Goal: Task Accomplishment & Management: Use online tool/utility

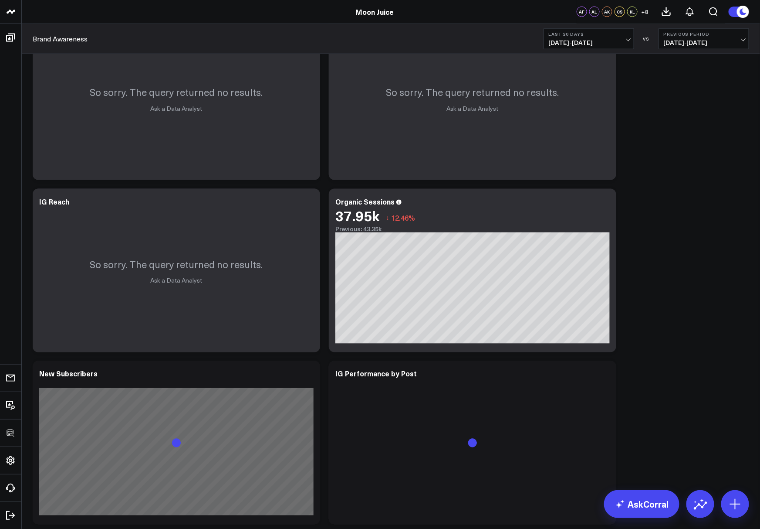
scroll to position [462, 0]
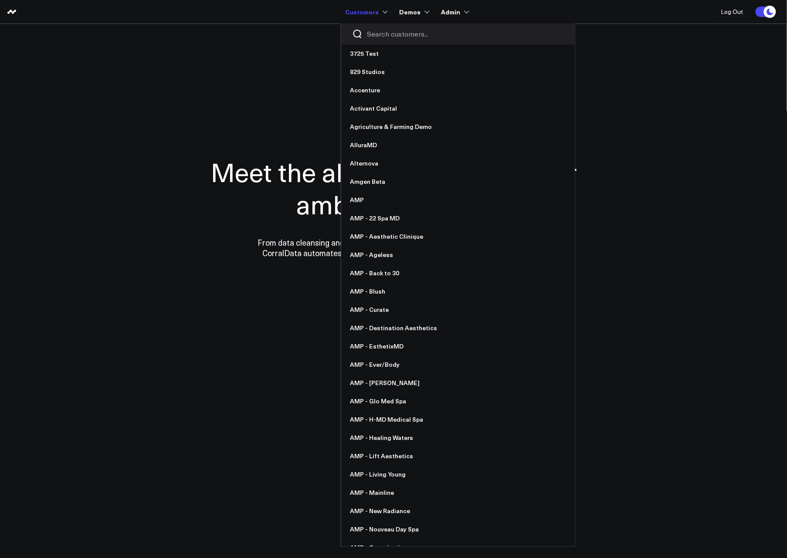
click at [392, 34] on input "Search customers input" at bounding box center [465, 34] width 197 height 10
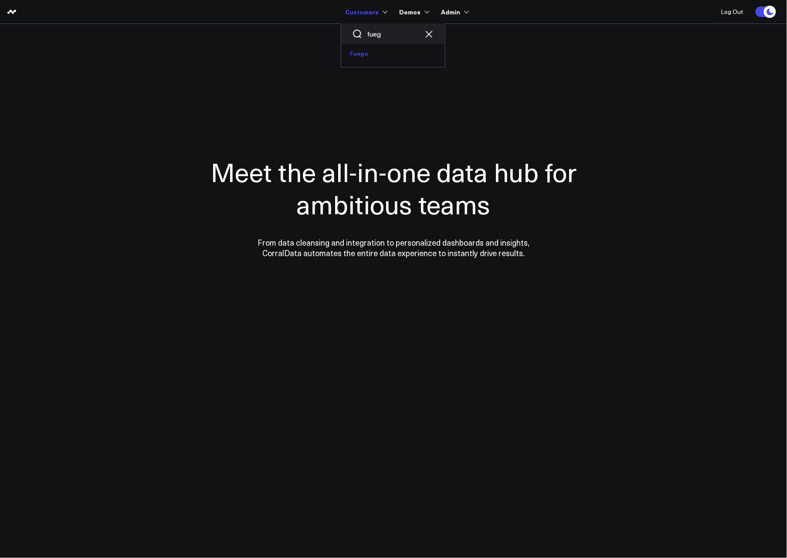
type input "fueg"
click at [391, 58] on link "Fuego" at bounding box center [393, 53] width 104 height 18
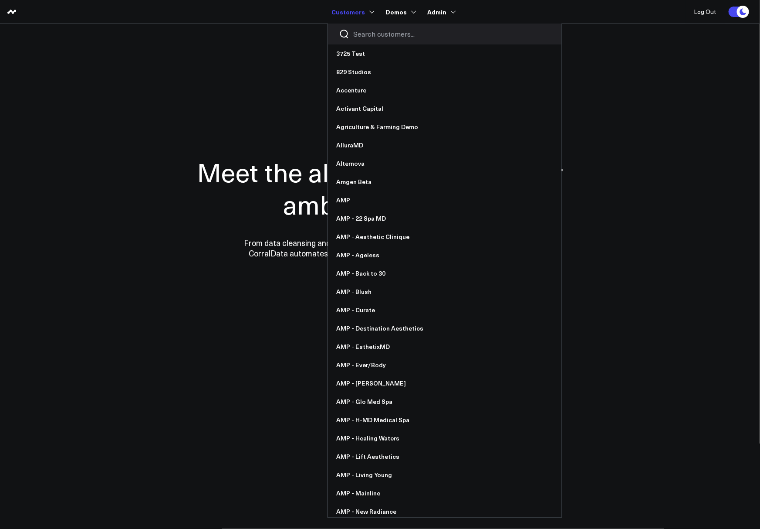
click at [349, 14] on link "Customers" at bounding box center [352, 12] width 41 height 16
click at [363, 33] on input "Search customers input" at bounding box center [452, 34] width 197 height 10
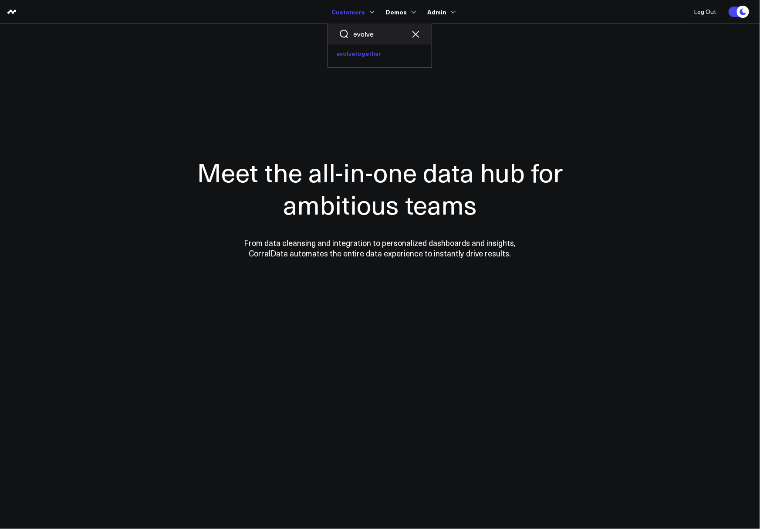
type input "evolve"
click at [362, 53] on link "evolvetogether" at bounding box center [380, 53] width 104 height 18
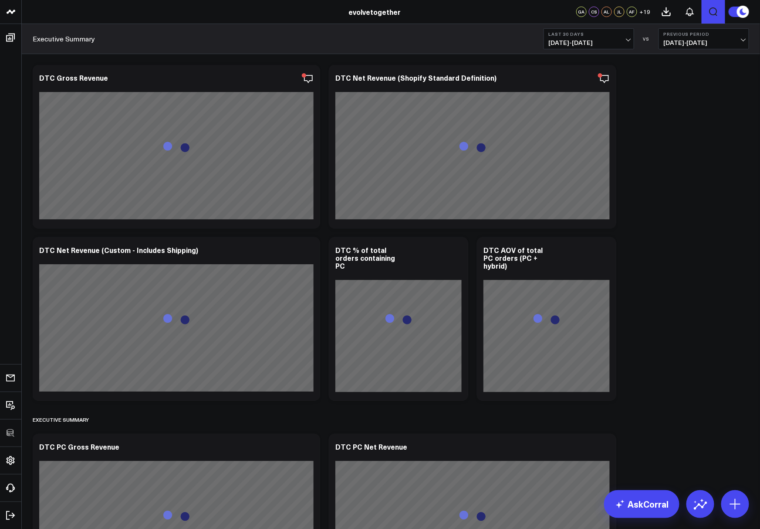
click at [715, 11] on icon "Open search" at bounding box center [714, 12] width 10 height 10
type input "subscribe"
click at [498, 34] on button "submit" at bounding box center [503, 39] width 10 height 10
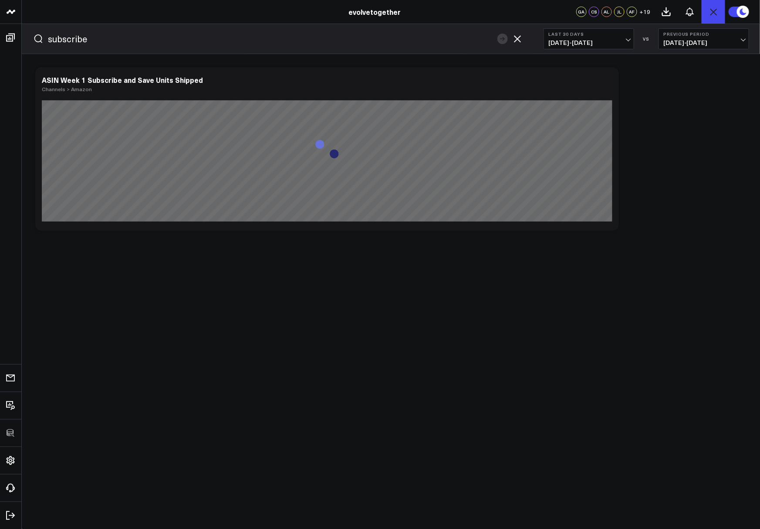
click at [519, 40] on icon "button" at bounding box center [517, 38] width 7 height 7
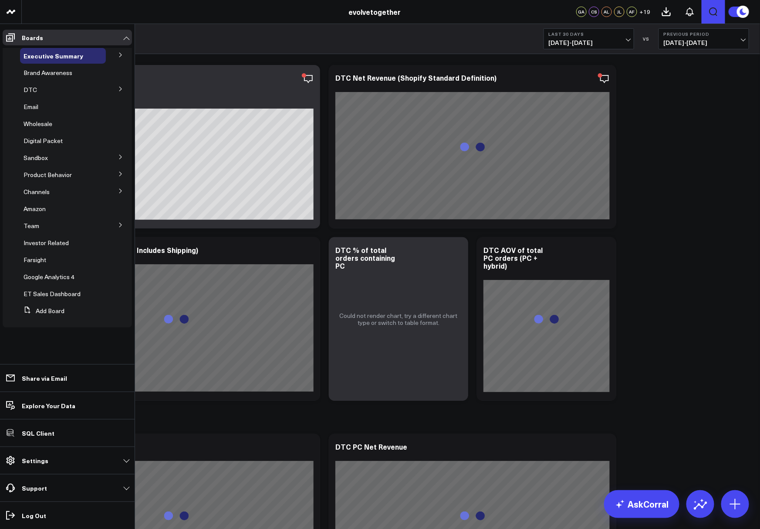
click at [119, 55] on icon at bounding box center [120, 54] width 5 height 5
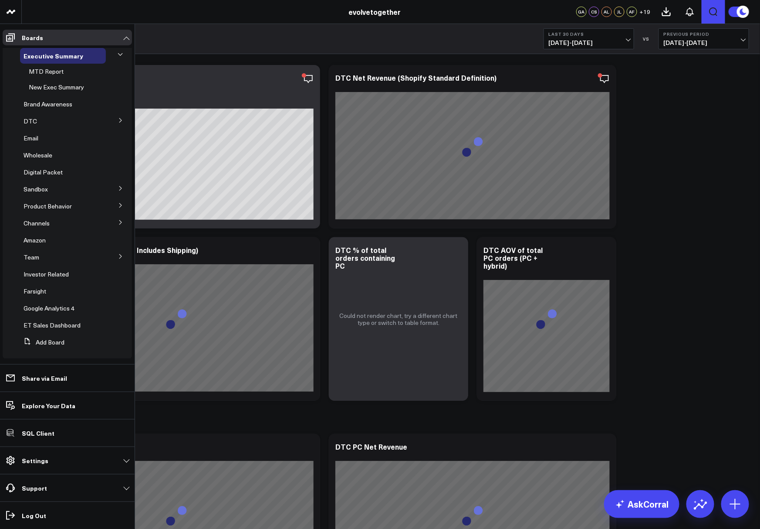
click at [118, 119] on icon at bounding box center [120, 120] width 5 height 5
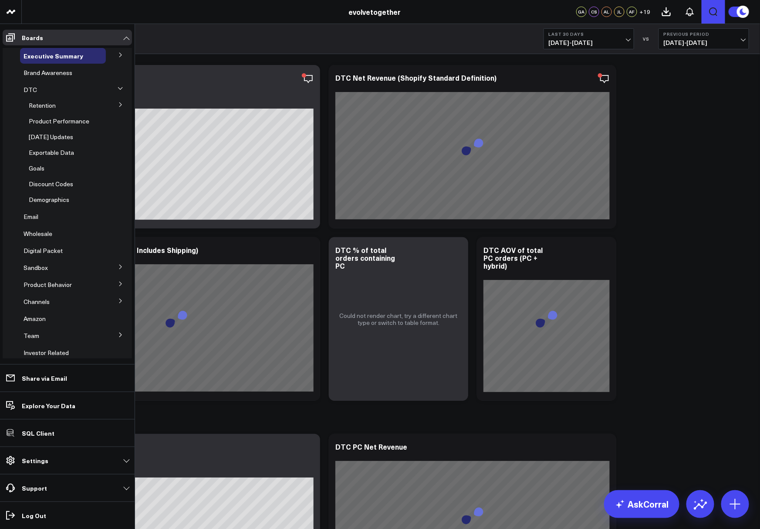
click at [118, 271] on button at bounding box center [120, 266] width 23 height 13
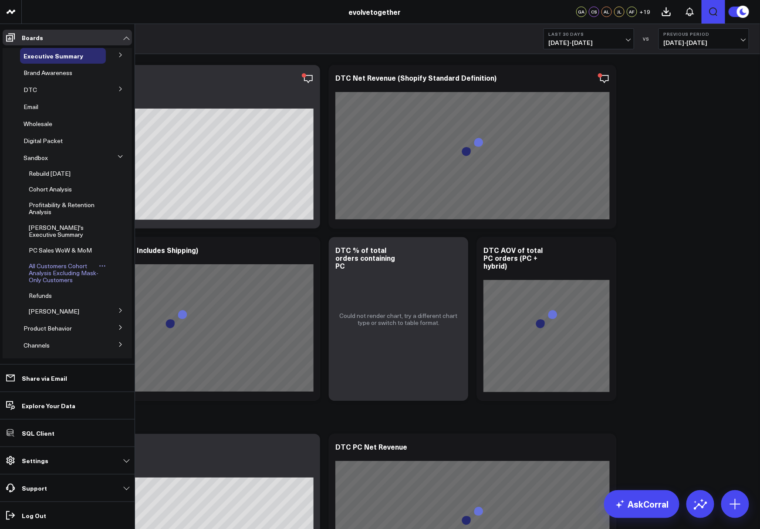
scroll to position [12, 0]
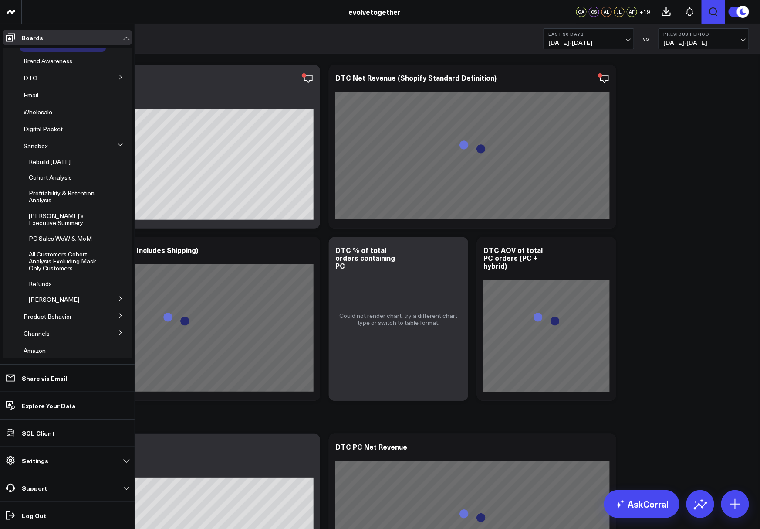
click at [118, 301] on icon at bounding box center [120, 298] width 5 height 5
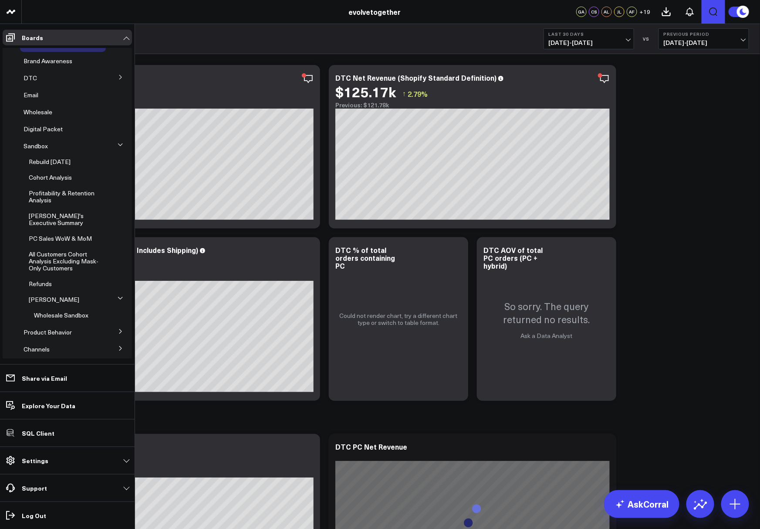
scroll to position [0, 0]
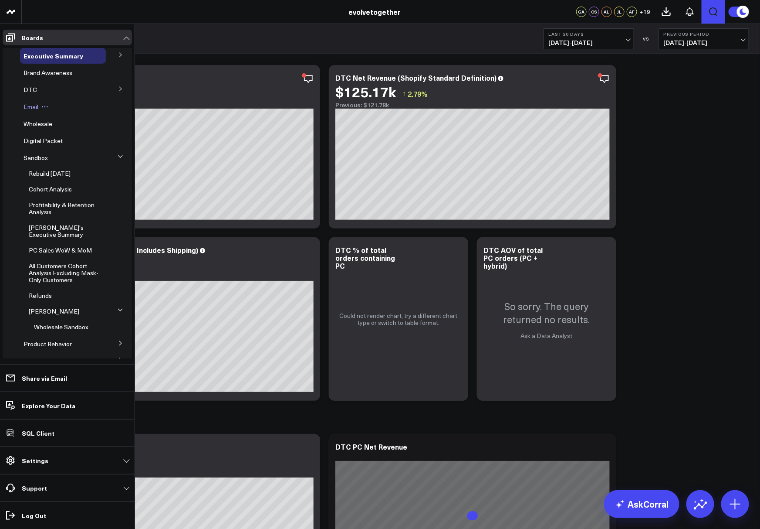
click at [32, 110] on span "Email" at bounding box center [31, 106] width 15 height 8
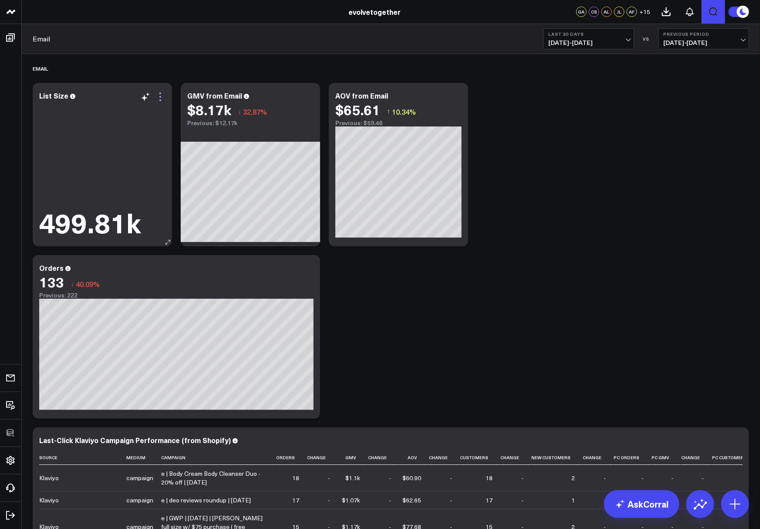
click at [161, 95] on icon at bounding box center [160, 97] width 10 height 10
click at [569, 44] on span "[DATE] - [DATE]" at bounding box center [589, 42] width 81 height 7
click at [566, 176] on link "Last Month" at bounding box center [589, 176] width 90 height 17
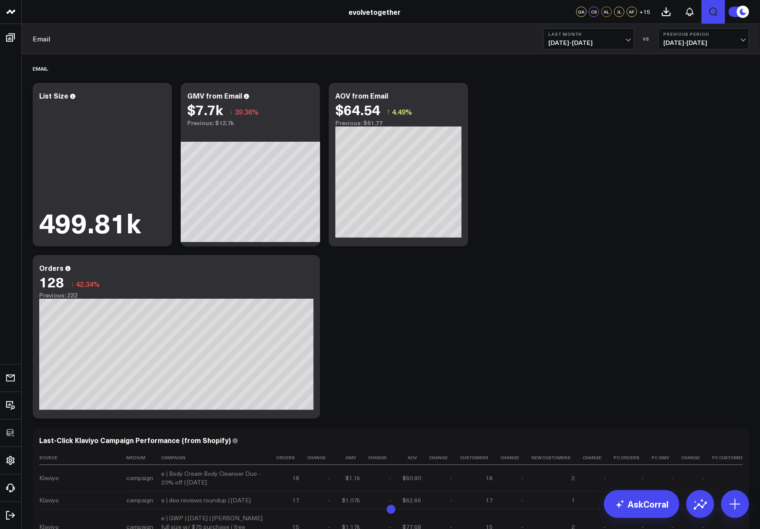
click at [570, 51] on div "Email Last Month [DATE] - [DATE] VS Previous Period [DATE] - [DATE]" at bounding box center [391, 39] width 739 height 30
click at [570, 42] on span "[DATE] - [DATE]" at bounding box center [589, 42] width 81 height 7
click at [570, 192] on link "Last Quarter" at bounding box center [589, 193] width 90 height 17
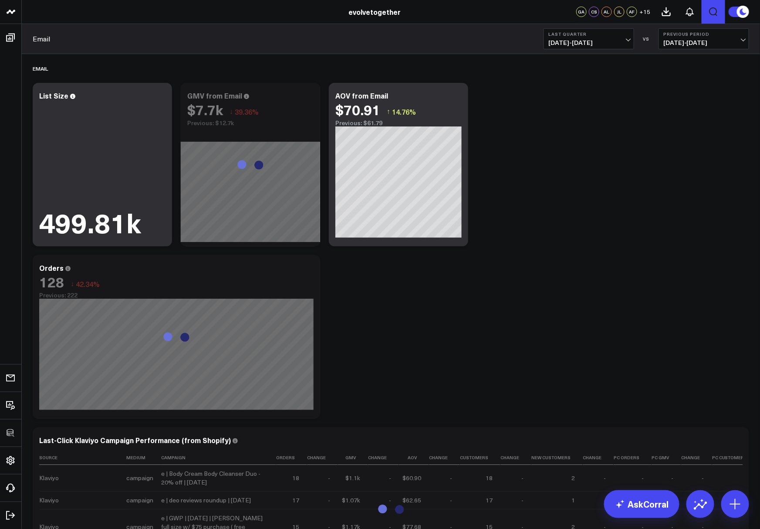
click at [563, 51] on div "Email Last Quarter [DATE] - [DATE] VS Previous Period [DATE] - [DATE]" at bounding box center [391, 39] width 739 height 30
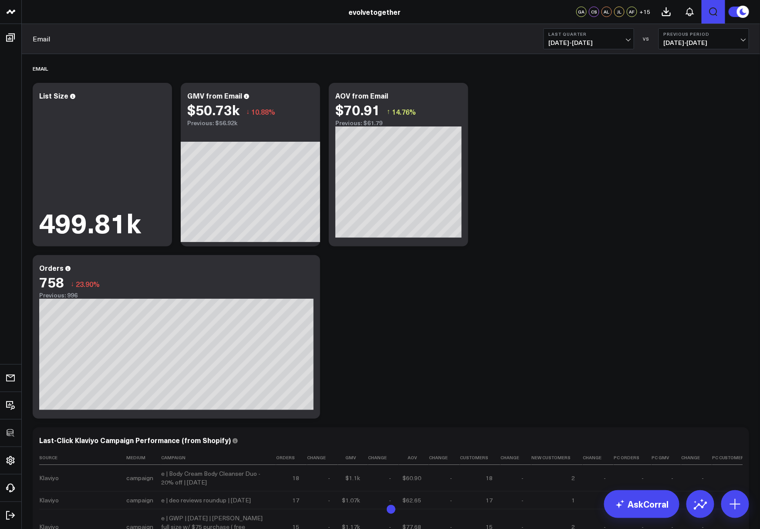
click at [561, 47] on button "Last Quarter [DATE] - [DATE]" at bounding box center [589, 38] width 91 height 21
click at [566, 202] on link "Last Year" at bounding box center [589, 210] width 90 height 17
click at [575, 45] on span "[DATE] - [DATE]" at bounding box center [589, 42] width 81 height 7
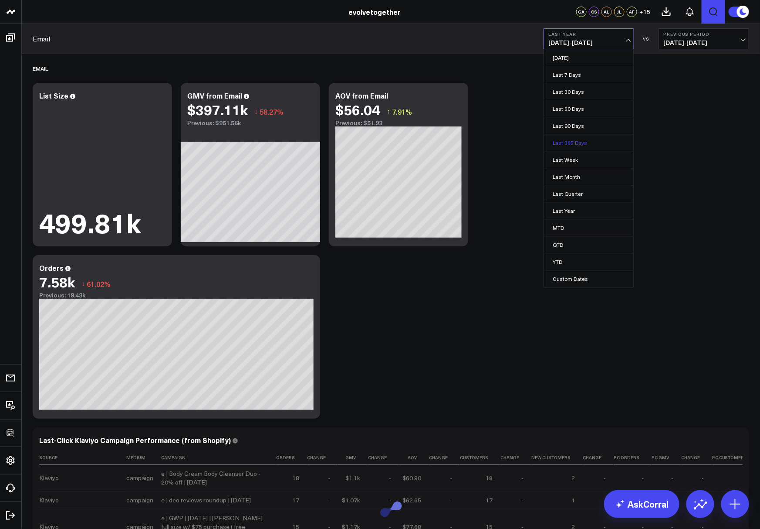
click at [564, 139] on link "Last 365 Days" at bounding box center [589, 142] width 90 height 17
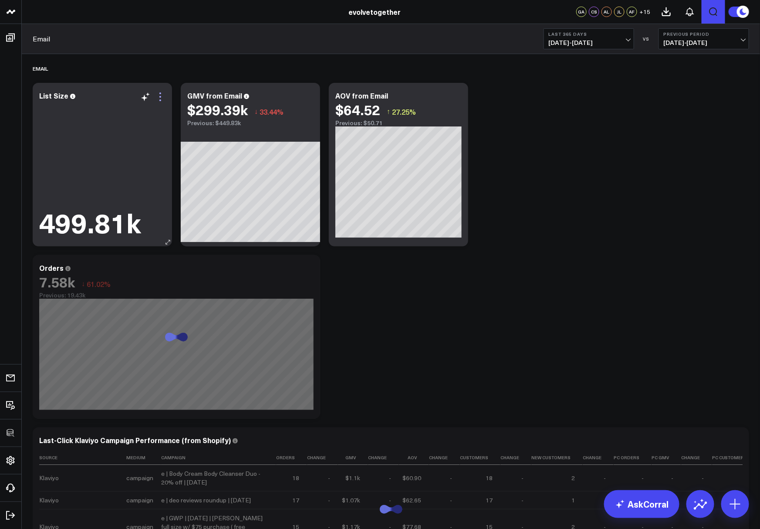
click at [163, 96] on icon at bounding box center [160, 97] width 10 height 10
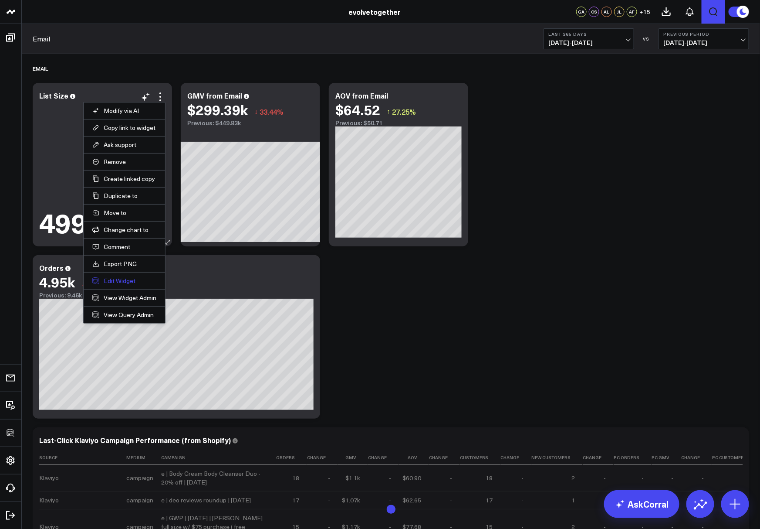
click at [119, 277] on button "Edit Widget" at bounding box center [124, 281] width 64 height 8
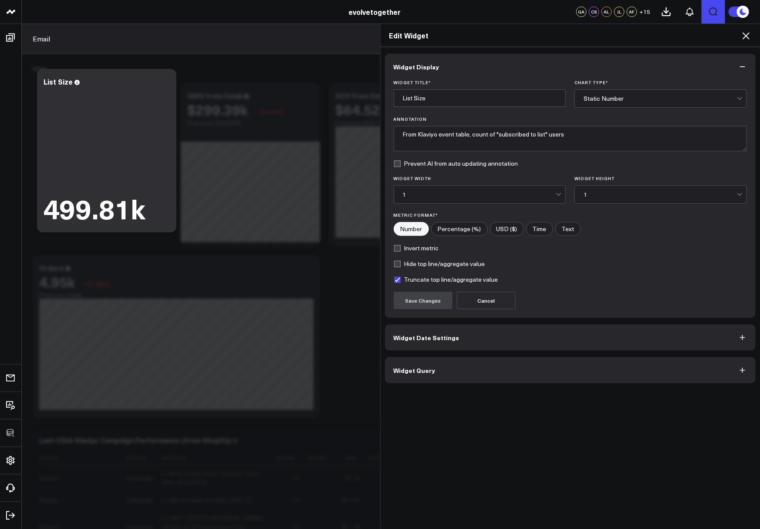
click at [426, 366] on span "Widget Query" at bounding box center [415, 369] width 42 height 7
